Goal: Task Accomplishment & Management: Complete application form

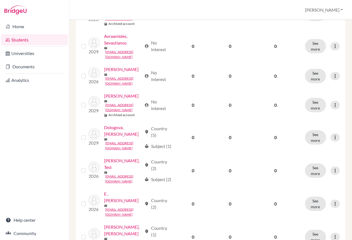
scroll to position [166, 0]
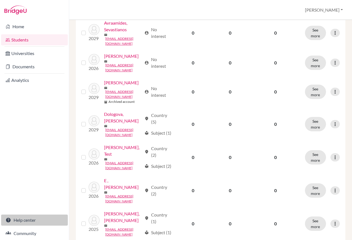
click at [30, 221] on link "Help center" at bounding box center [34, 220] width 67 height 11
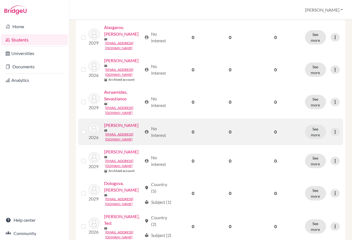
scroll to position [0, 0]
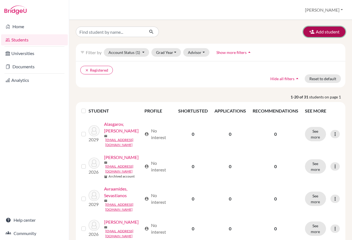
click at [320, 32] on button "Add student" at bounding box center [324, 32] width 42 height 11
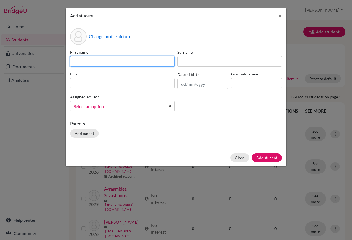
click at [93, 58] on input at bounding box center [122, 61] width 105 height 11
type input "[PERSON_NAME]"
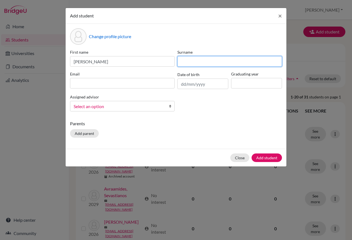
click at [192, 64] on input at bounding box center [229, 61] width 105 height 11
type input "Ierides"
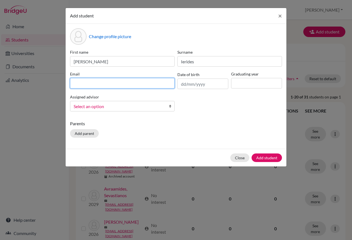
click at [152, 85] on input at bounding box center [122, 83] width 105 height 11
paste input "[EMAIL_ADDRESS][DOMAIN_NAME]"
type input "[EMAIL_ADDRESS][DOMAIN_NAME]"
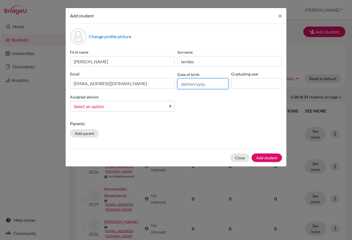
click at [181, 85] on input "text" at bounding box center [202, 84] width 51 height 11
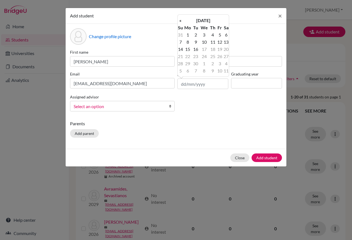
click at [170, 106] on b at bounding box center [172, 106] width 6 height 10
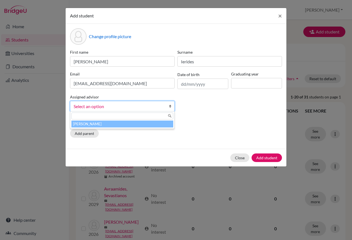
click at [162, 113] on input "text" at bounding box center [122, 116] width 102 height 7
click at [242, 139] on div "Parents Add parent" at bounding box center [176, 130] width 212 height 20
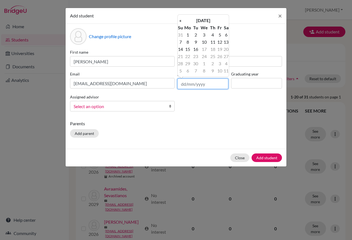
click at [205, 85] on input "text" at bounding box center [202, 84] width 51 height 11
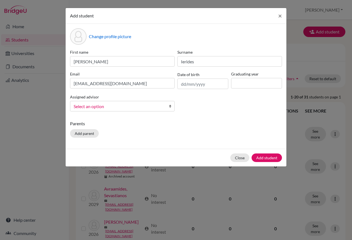
click at [154, 134] on div "Parents Add parent" at bounding box center [176, 130] width 212 height 20
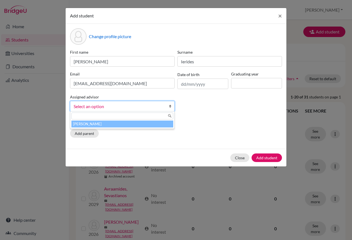
click at [172, 107] on b at bounding box center [172, 106] width 6 height 10
click at [215, 122] on p "Parents" at bounding box center [176, 123] width 212 height 7
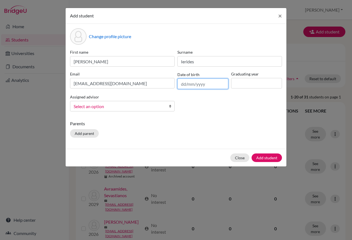
click at [184, 85] on input "text" at bounding box center [202, 84] width 51 height 11
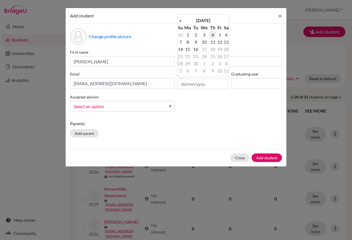
click at [213, 35] on td "4" at bounding box center [212, 34] width 7 height 7
drag, startPoint x: 204, startPoint y: 83, endPoint x: 200, endPoint y: 84, distance: 4.3
click at [200, 84] on input "[DATE]" at bounding box center [202, 84] width 51 height 11
type input "[DATE]"
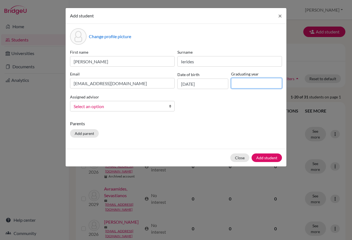
click at [251, 80] on input at bounding box center [256, 83] width 51 height 11
type input "2027"
click at [261, 159] on button "Add student" at bounding box center [266, 158] width 30 height 9
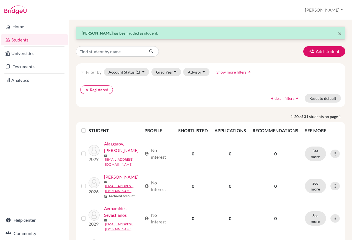
click at [130, 33] on p "[PERSON_NAME] has been added as student." at bounding box center [211, 33] width 258 height 6
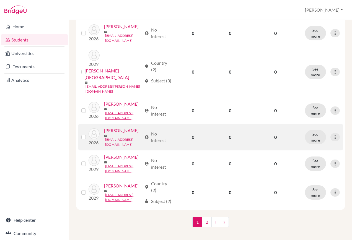
scroll to position [633, 0]
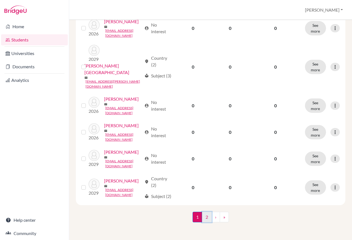
click at [203, 217] on link "2" at bounding box center [207, 217] width 10 height 11
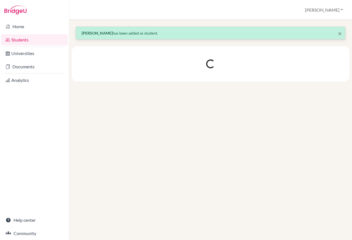
scroll to position [0, 0]
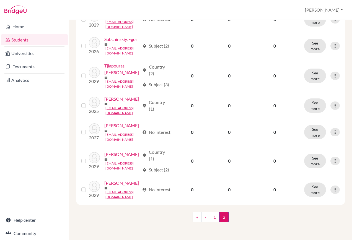
scroll to position [313, 0]
click at [212, 221] on link "1" at bounding box center [215, 217] width 10 height 11
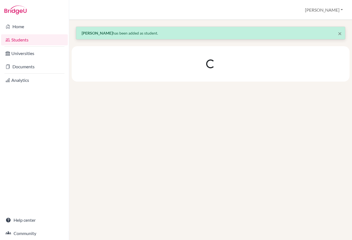
scroll to position [0, 0]
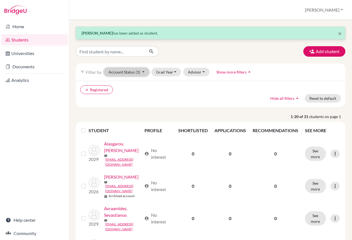
click at [134, 74] on button "Account Status (1)" at bounding box center [126, 72] width 45 height 9
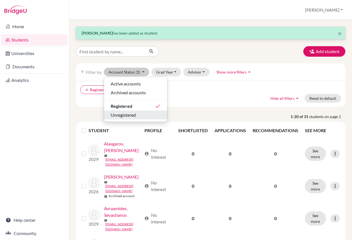
click at [131, 119] on button "Unregistered" at bounding box center [135, 115] width 63 height 9
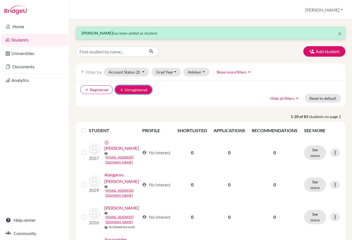
click at [137, 90] on button "clear Unregistered" at bounding box center [133, 89] width 37 height 9
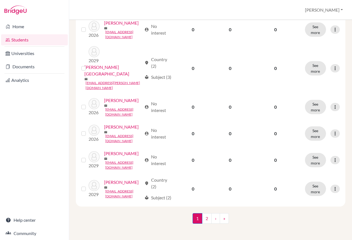
scroll to position [633, 0]
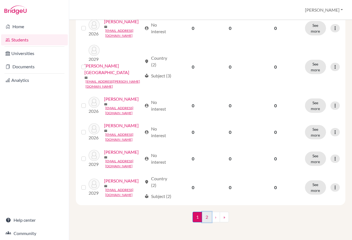
click at [203, 218] on link "2" at bounding box center [207, 217] width 10 height 11
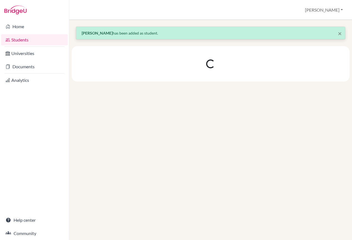
scroll to position [0, 0]
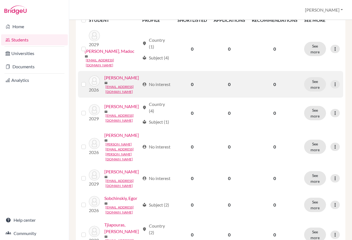
scroll to position [111, 0]
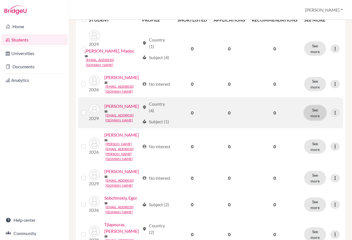
click at [311, 119] on button "See more" at bounding box center [315, 113] width 22 height 14
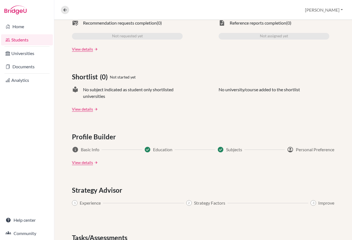
scroll to position [246, 0]
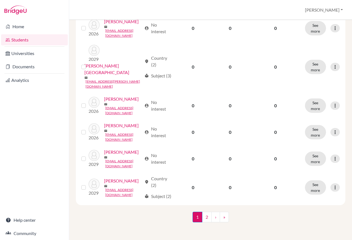
scroll to position [614, 0]
click at [27, 30] on link "Home" at bounding box center [34, 26] width 67 height 11
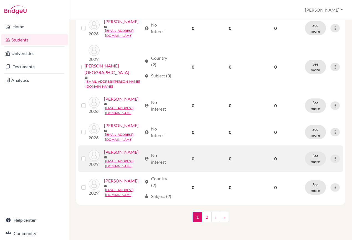
scroll to position [614, 0]
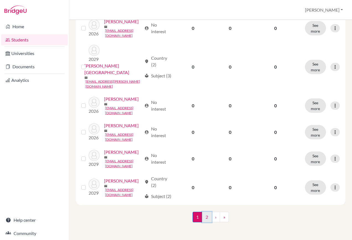
click at [205, 219] on link "2" at bounding box center [207, 217] width 10 height 11
